Goal: Book appointment/travel/reservation

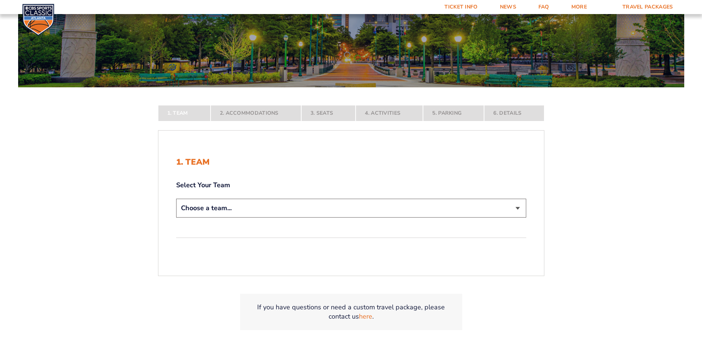
scroll to position [99, 0]
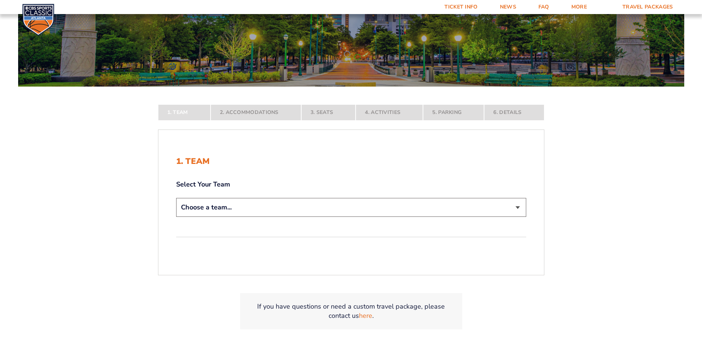
click at [521, 206] on select "Choose a team... [US_STATE] Wildcats [US_STATE] State Buckeyes [US_STATE] Tar H…" at bounding box center [351, 207] width 350 height 19
select select "12757"
click at [176, 217] on select "Choose a team... [US_STATE] Wildcats [US_STATE] State Buckeyes [US_STATE] Tar H…" at bounding box center [351, 207] width 350 height 19
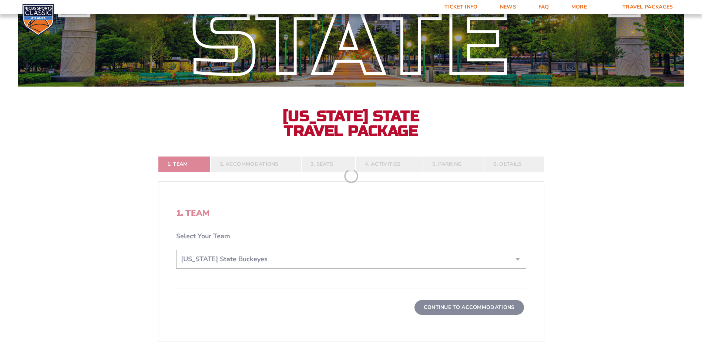
click at [507, 305] on form "[US_STATE] [US_STATE] Travel Package [US_STATE][GEOGRAPHIC_DATA] [US_STATE] Sta…" at bounding box center [351, 166] width 702 height 531
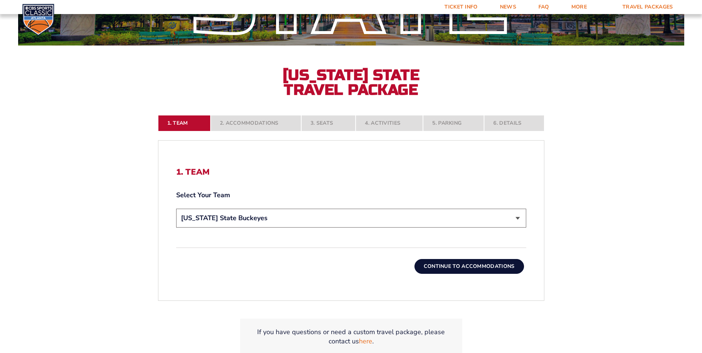
scroll to position [160, 0]
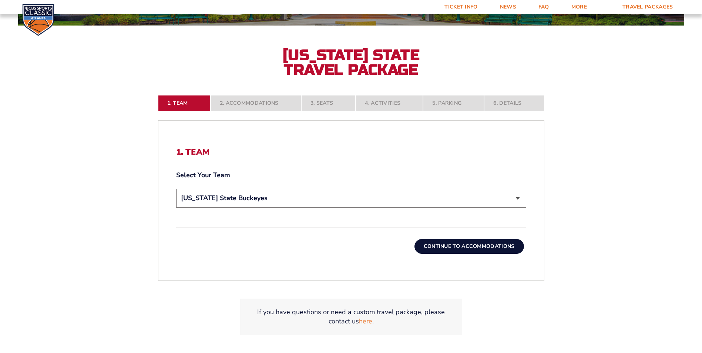
click at [454, 248] on button "Continue To Accommodations" at bounding box center [469, 246] width 110 height 15
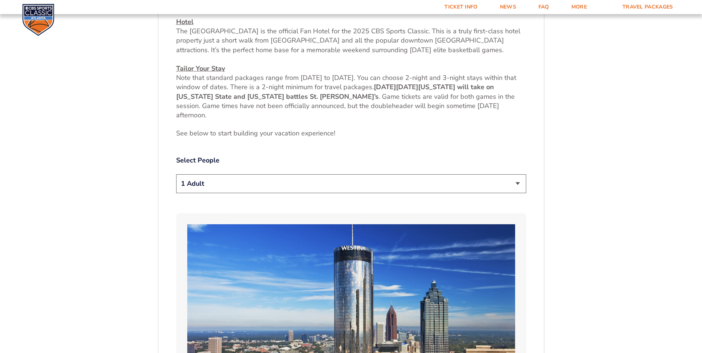
scroll to position [342, 0]
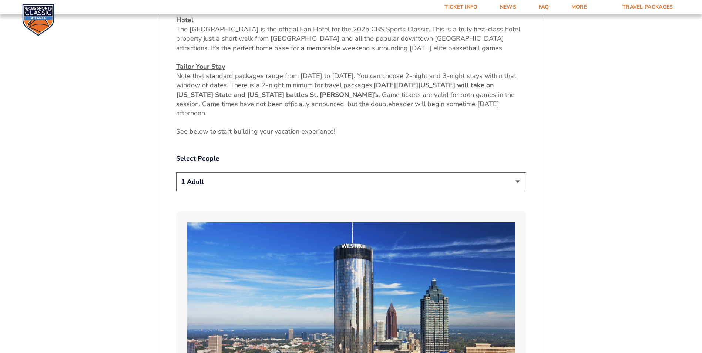
click at [517, 181] on select "1 Adult 2 Adults 3 Adults 4 Adults 2 Adults + 1 Child 2 Adults + 2 Children 2 A…" at bounding box center [351, 181] width 350 height 19
select select "4 Adults"
click at [176, 172] on select "1 Adult 2 Adults 3 Adults 4 Adults 2 Adults + 1 Child 2 Adults + 2 Children 2 A…" at bounding box center [351, 181] width 350 height 19
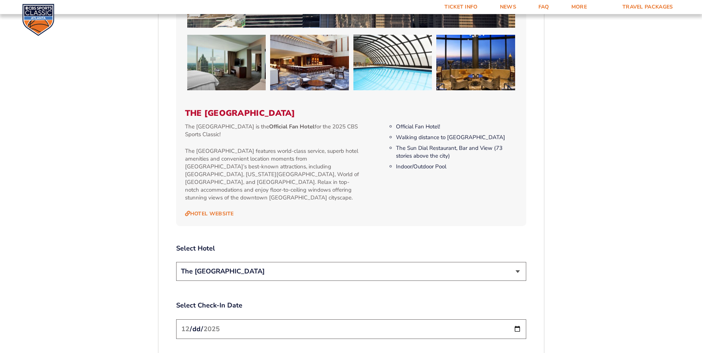
scroll to position [734, 0]
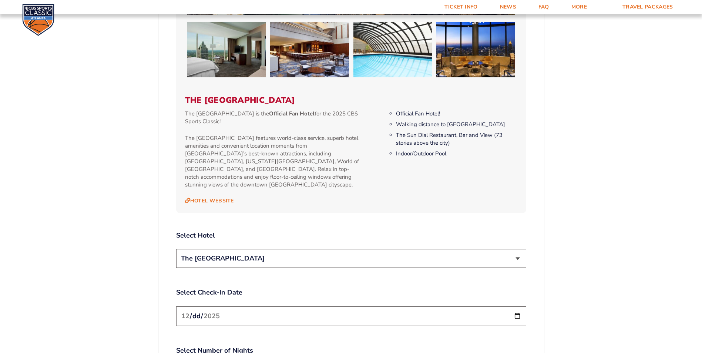
click at [519, 252] on select "The [GEOGRAPHIC_DATA]" at bounding box center [351, 258] width 350 height 19
click at [503, 249] on select "The [GEOGRAPHIC_DATA]" at bounding box center [351, 258] width 350 height 19
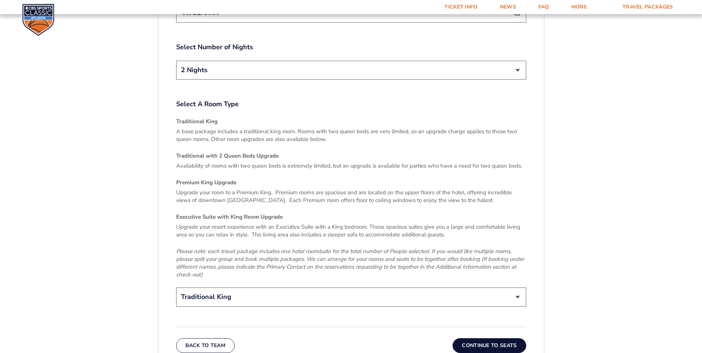
scroll to position [1039, 0]
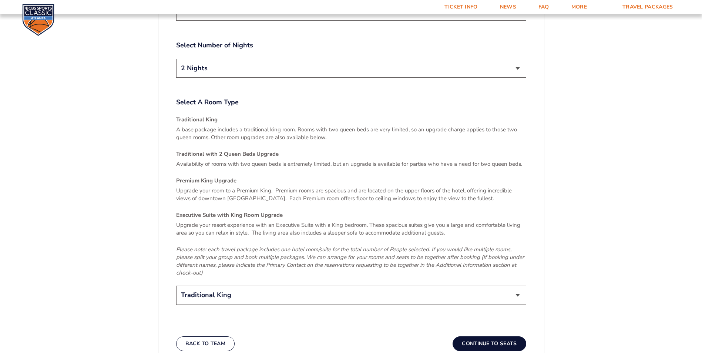
click at [518, 288] on select "Traditional King Traditional with 2 Queen Beds Upgrade (+$45 per night) Premium…" at bounding box center [351, 295] width 350 height 19
select select "Executive Suite with King Room Upgrade"
click at [176, 286] on select "Traditional King Traditional with 2 Queen Beds Upgrade (+$45 per night) Premium…" at bounding box center [351, 295] width 350 height 19
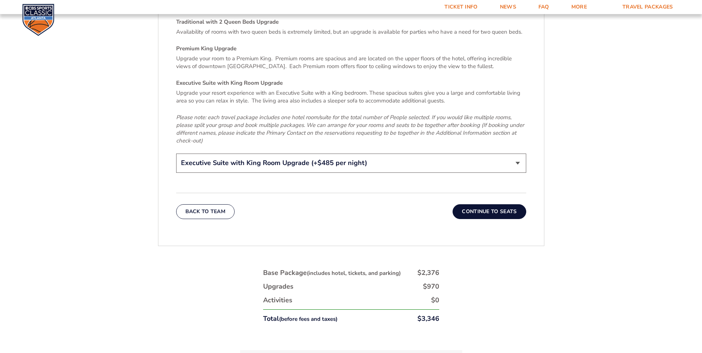
scroll to position [1187, 0]
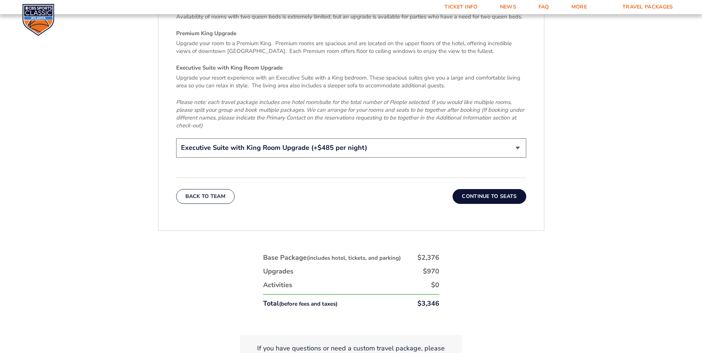
click at [487, 190] on button "Continue To Seats" at bounding box center [489, 196] width 73 height 15
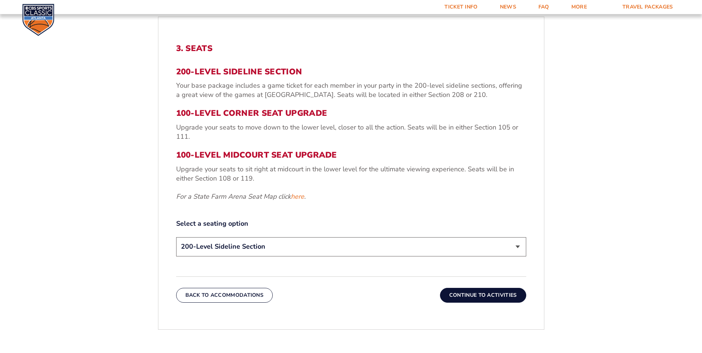
scroll to position [269, 0]
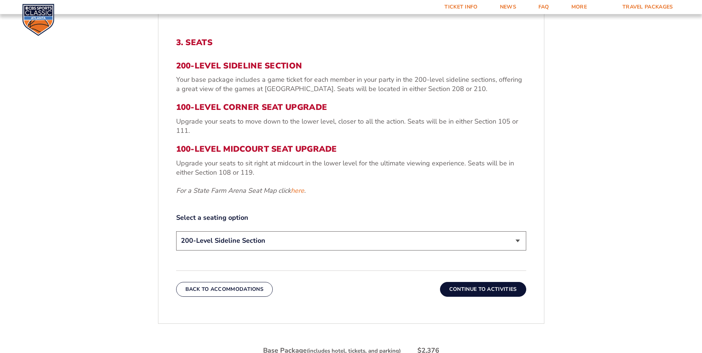
click at [516, 241] on select "200-Level Sideline Section 100-Level Corner Seat Upgrade (+$120 per person) 100…" at bounding box center [351, 240] width 350 height 19
select select "100-Level Midcourt Seat Upgrade"
click at [176, 231] on select "200-Level Sideline Section 100-Level Corner Seat Upgrade (+$120 per person) 100…" at bounding box center [351, 240] width 350 height 19
click at [477, 288] on button "Continue To Activities" at bounding box center [483, 289] width 86 height 15
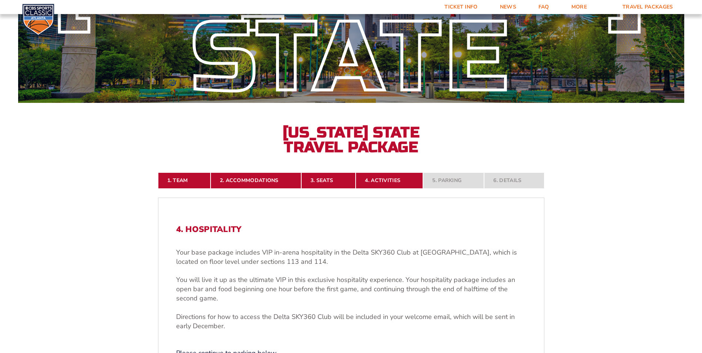
scroll to position [167, 0]
